Goal: Complete application form

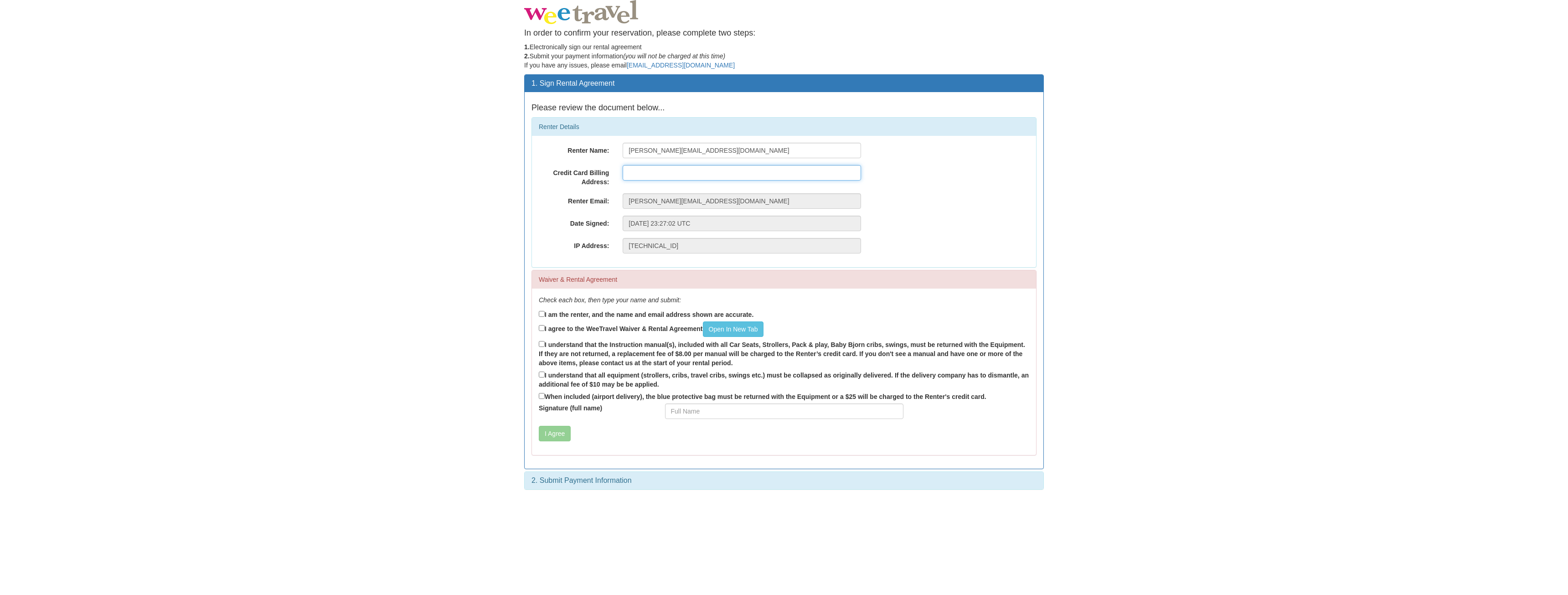
click at [638, 169] on input "text" at bounding box center [742, 172] width 239 height 15
type input "[STREET_ADDRESS]"
click at [590, 317] on label "I am the renter, and the name and email address shown are accurate." at bounding box center [646, 314] width 215 height 10
click at [545, 317] on input "I am the renter, and the name and email address shown are accurate." at bounding box center [542, 314] width 6 height 6
checkbox input "true"
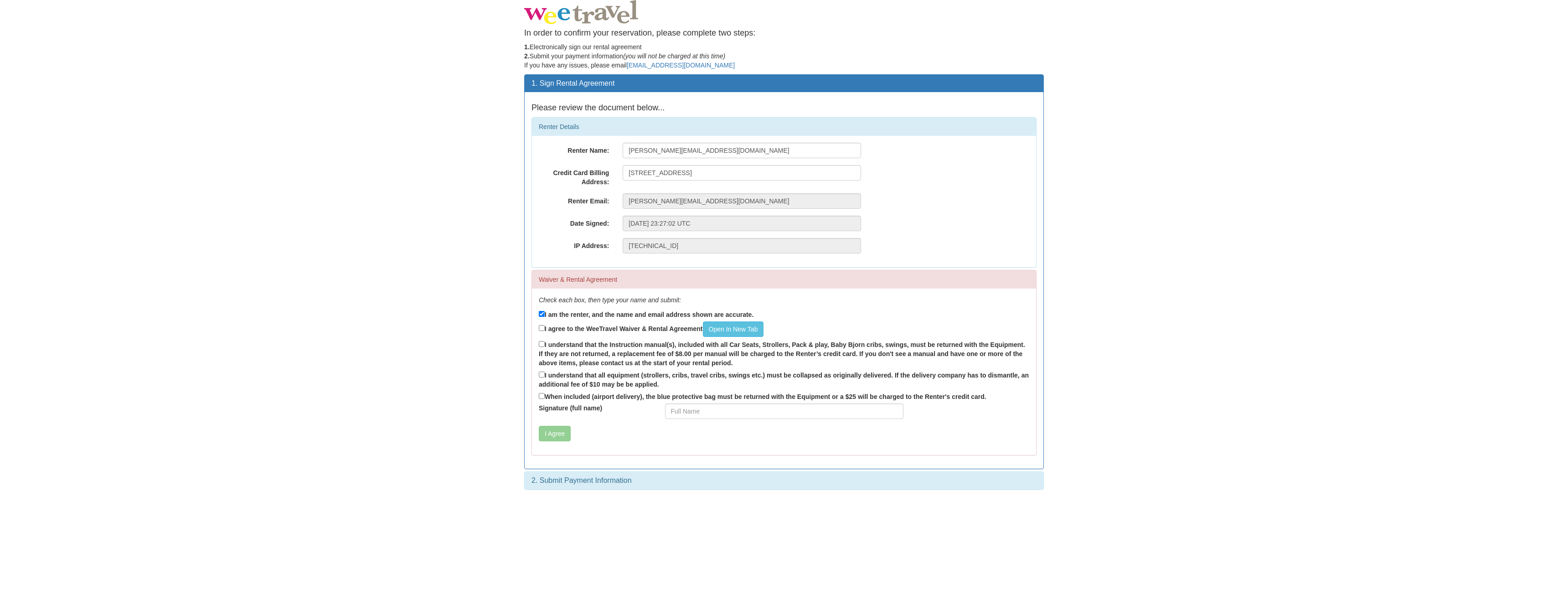
click at [589, 329] on label "I agree to the WeeTravel Waiver & Rental Agreement Open In [GEOGRAPHIC_DATA]" at bounding box center [651, 329] width 225 height 15
click at [545, 329] on input "I agree to the WeeTravel Waiver & Rental Agreement Open In [GEOGRAPHIC_DATA]" at bounding box center [542, 328] width 6 height 6
checkbox input "true"
click at [729, 327] on link "Open In New Tab" at bounding box center [733, 329] width 61 height 15
click at [542, 343] on input "I understand that the Instruction manual(s), included with all Car Seats, Strol…" at bounding box center [542, 344] width 6 height 6
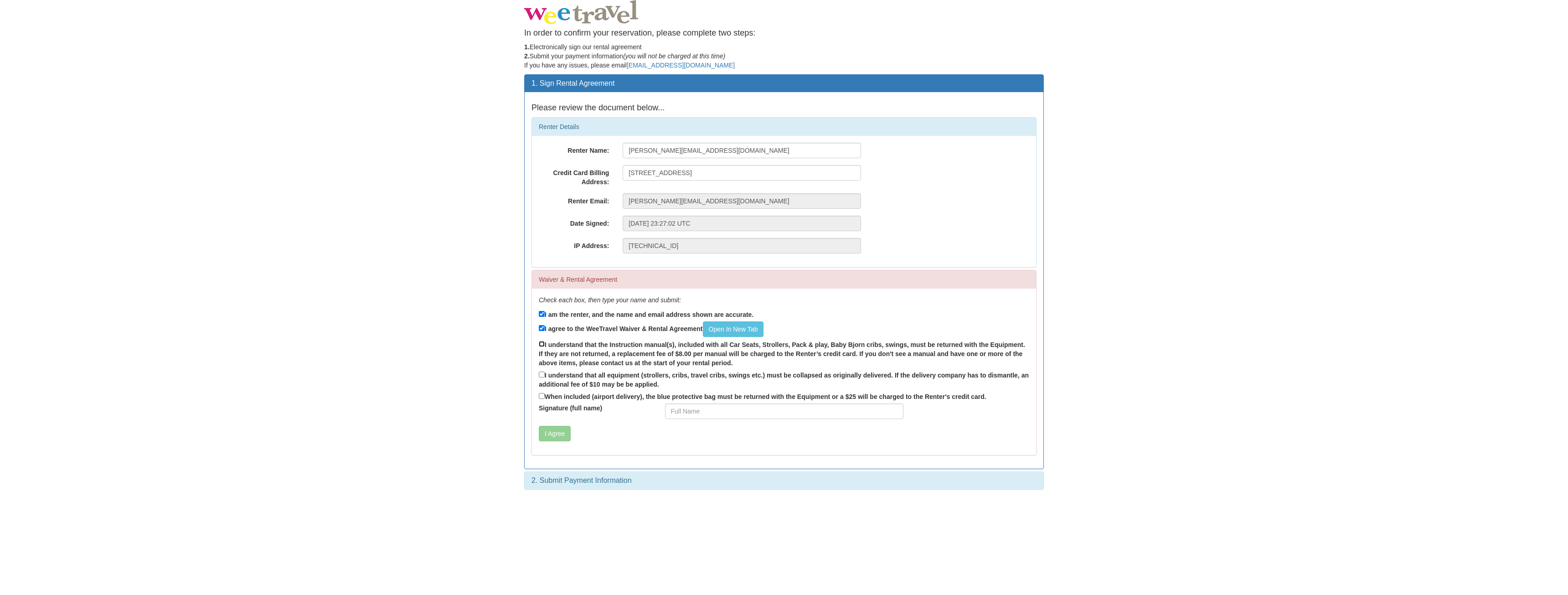
checkbox input "true"
click at [542, 377] on input "I understand that all equipment (strollers, cribs, travel cribs, swings etc.) m…" at bounding box center [542, 375] width 6 height 6
checkbox input "true"
click at [541, 396] on input "When included (airport delivery), the blue protective bag must be returned with…" at bounding box center [542, 396] width 6 height 6
checkbox input "true"
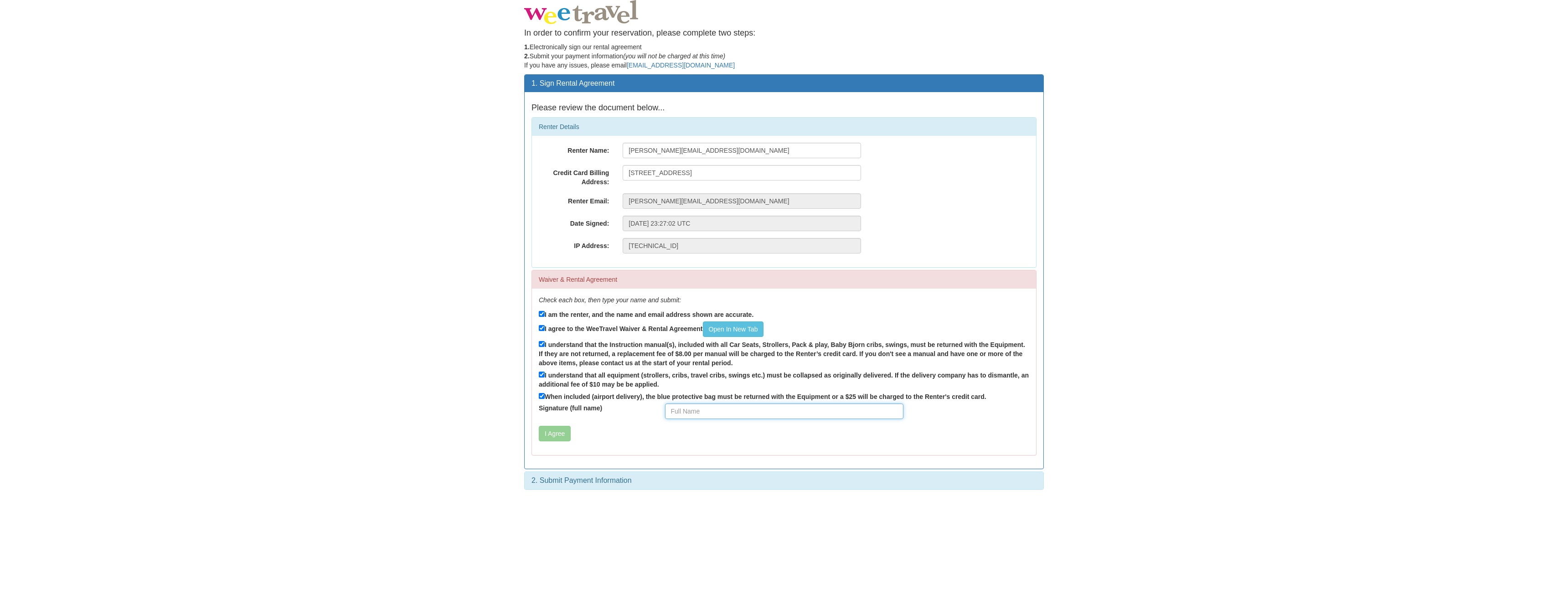
click at [694, 411] on input "Signature (full name)" at bounding box center [785, 411] width 239 height 15
type input "[PERSON_NAME] [PERSON_NAME]"
click at [549, 435] on button "I Agree" at bounding box center [555, 433] width 32 height 15
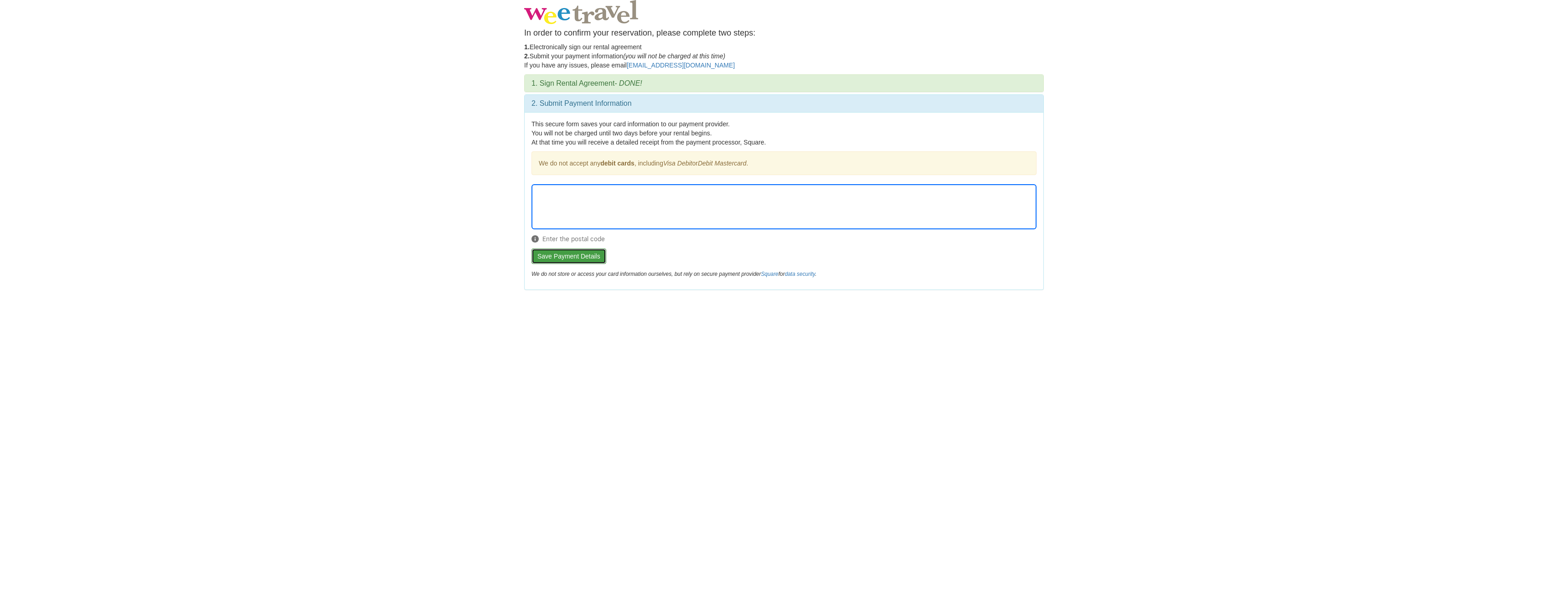
click at [564, 259] on button "Save Payment Details" at bounding box center [569, 256] width 75 height 15
